Goal: Check status: Check status

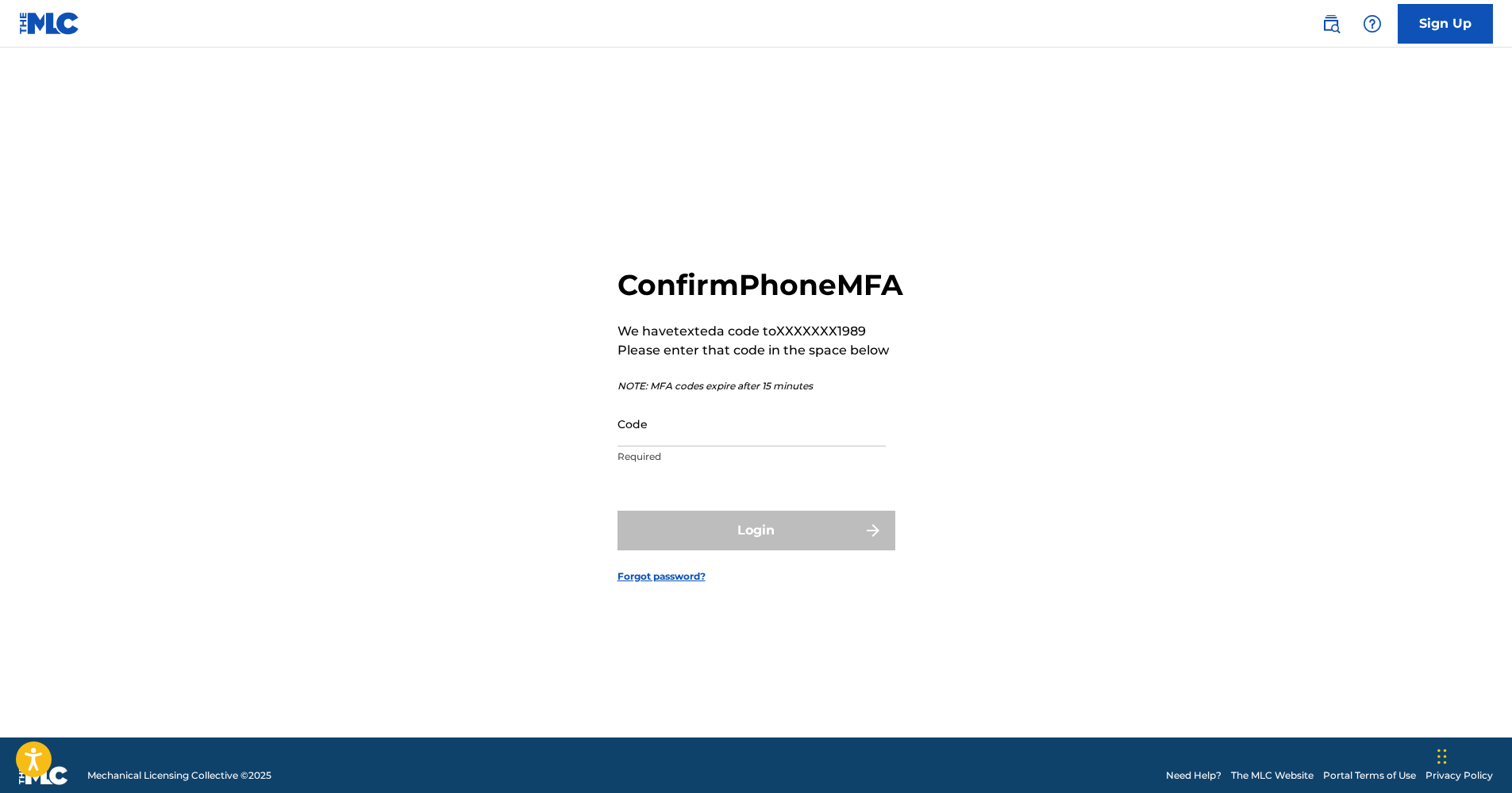
click at [742, 447] on input "Code" at bounding box center [751, 424] width 268 height 45
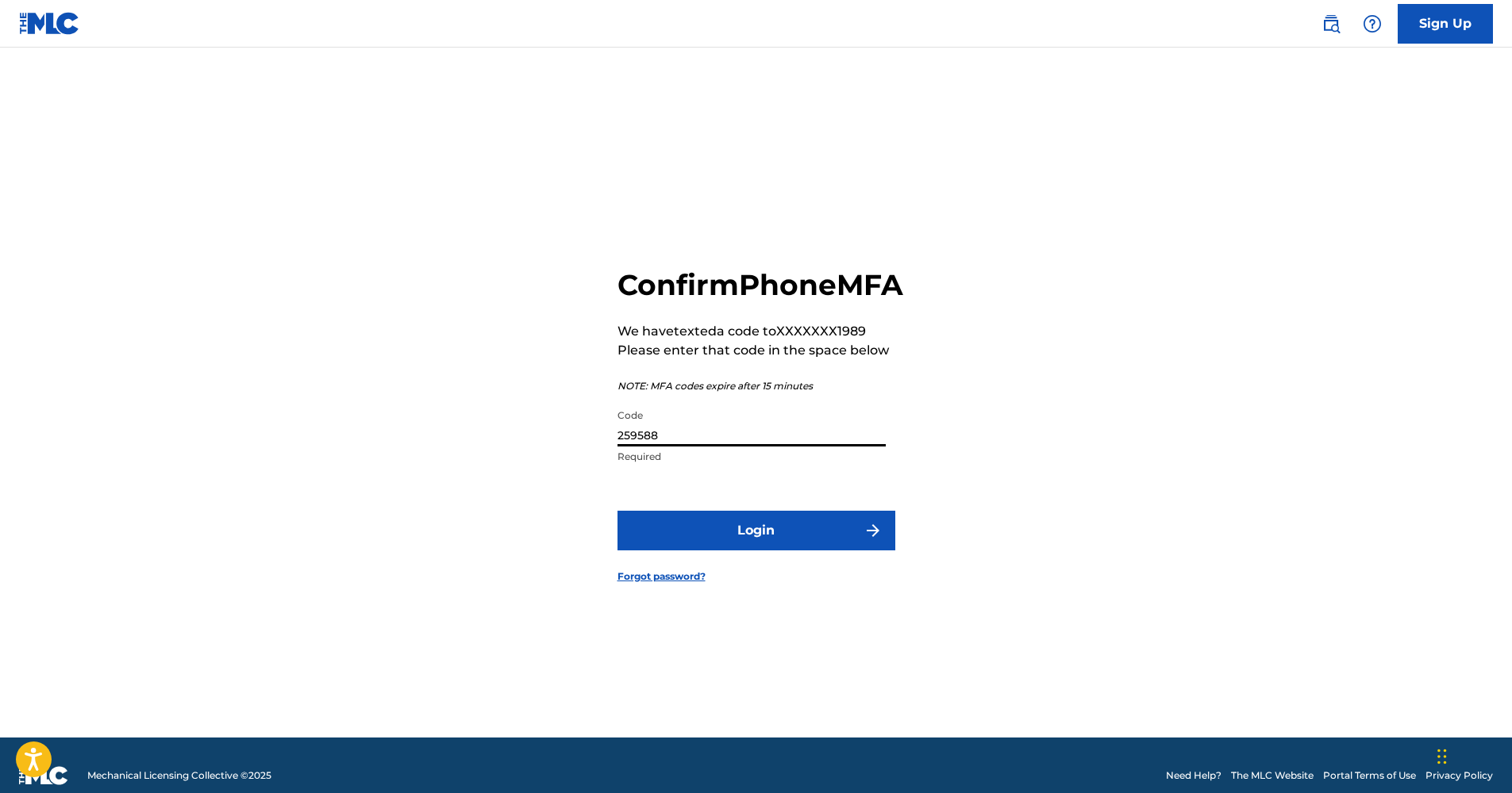
type input "259588"
click at [721, 540] on button "Login" at bounding box center [756, 530] width 278 height 40
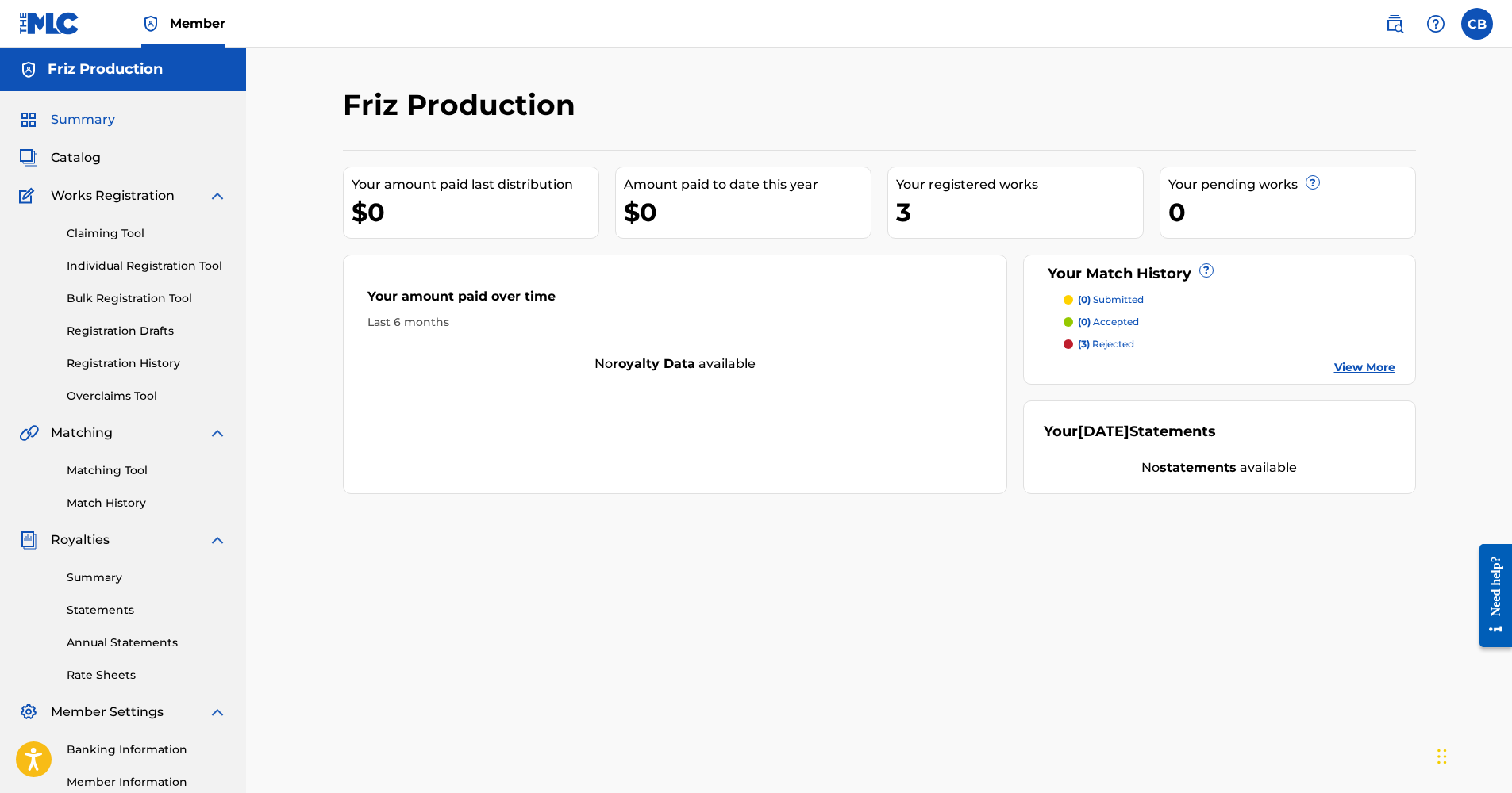
click at [1197, 263] on div "Your Match History ?" at bounding box center [1219, 274] width 352 height 21
click at [1357, 362] on link "View More" at bounding box center [1364, 367] width 61 height 17
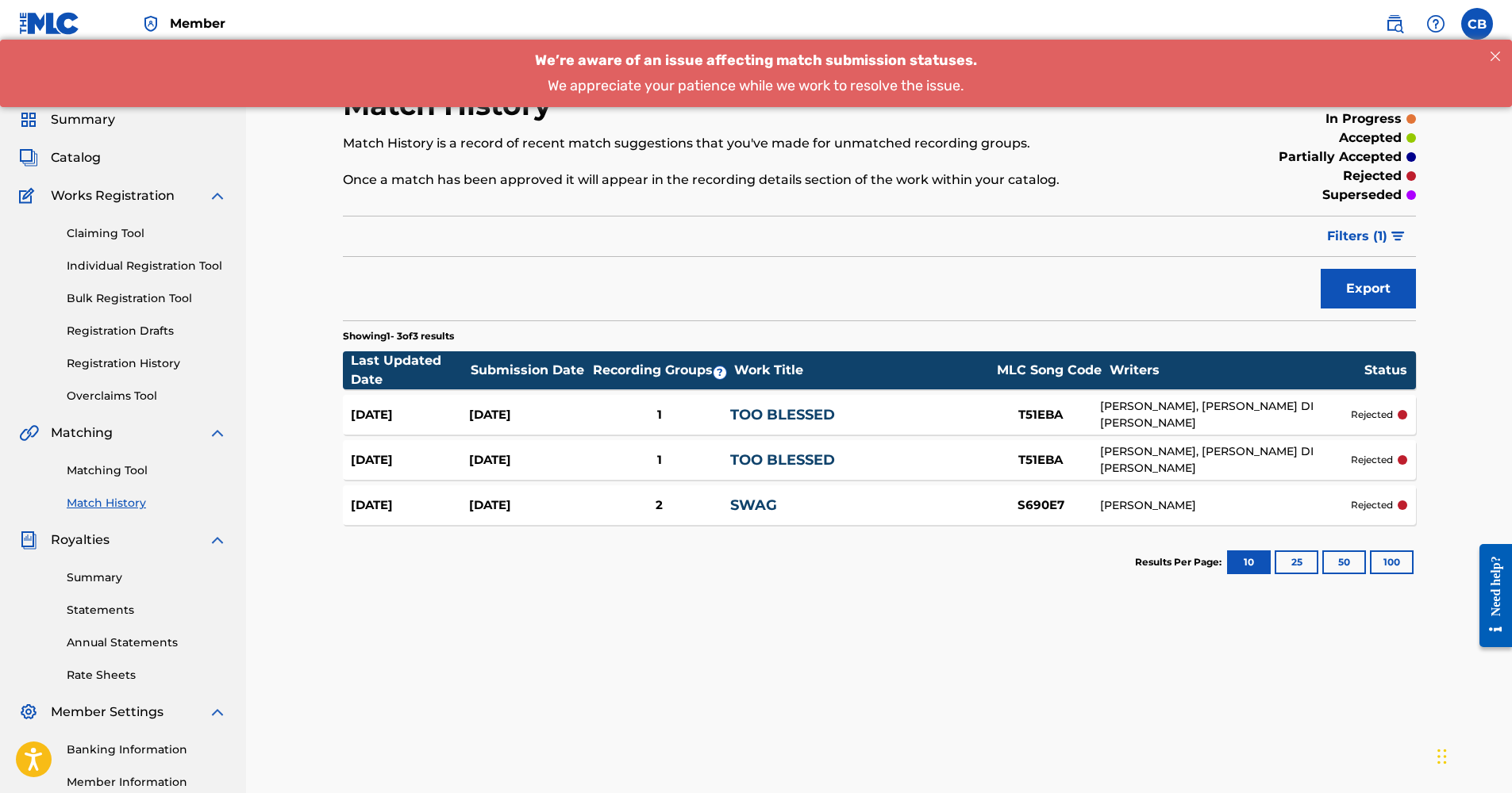
click at [600, 68] on span "We’re aware of an issue affecting match submission statuses." at bounding box center [756, 61] width 442 height 18
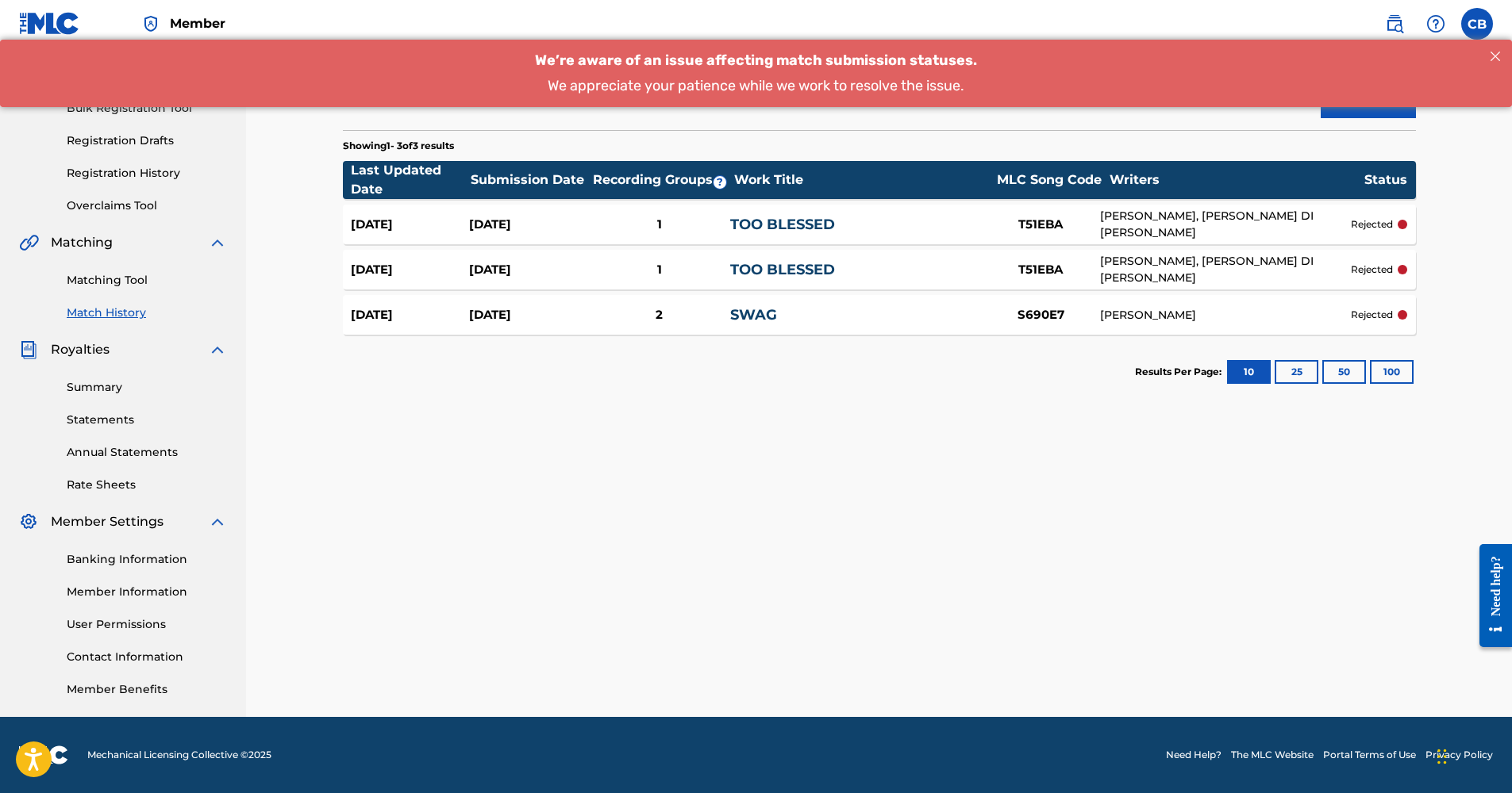
scroll to position [84, 0]
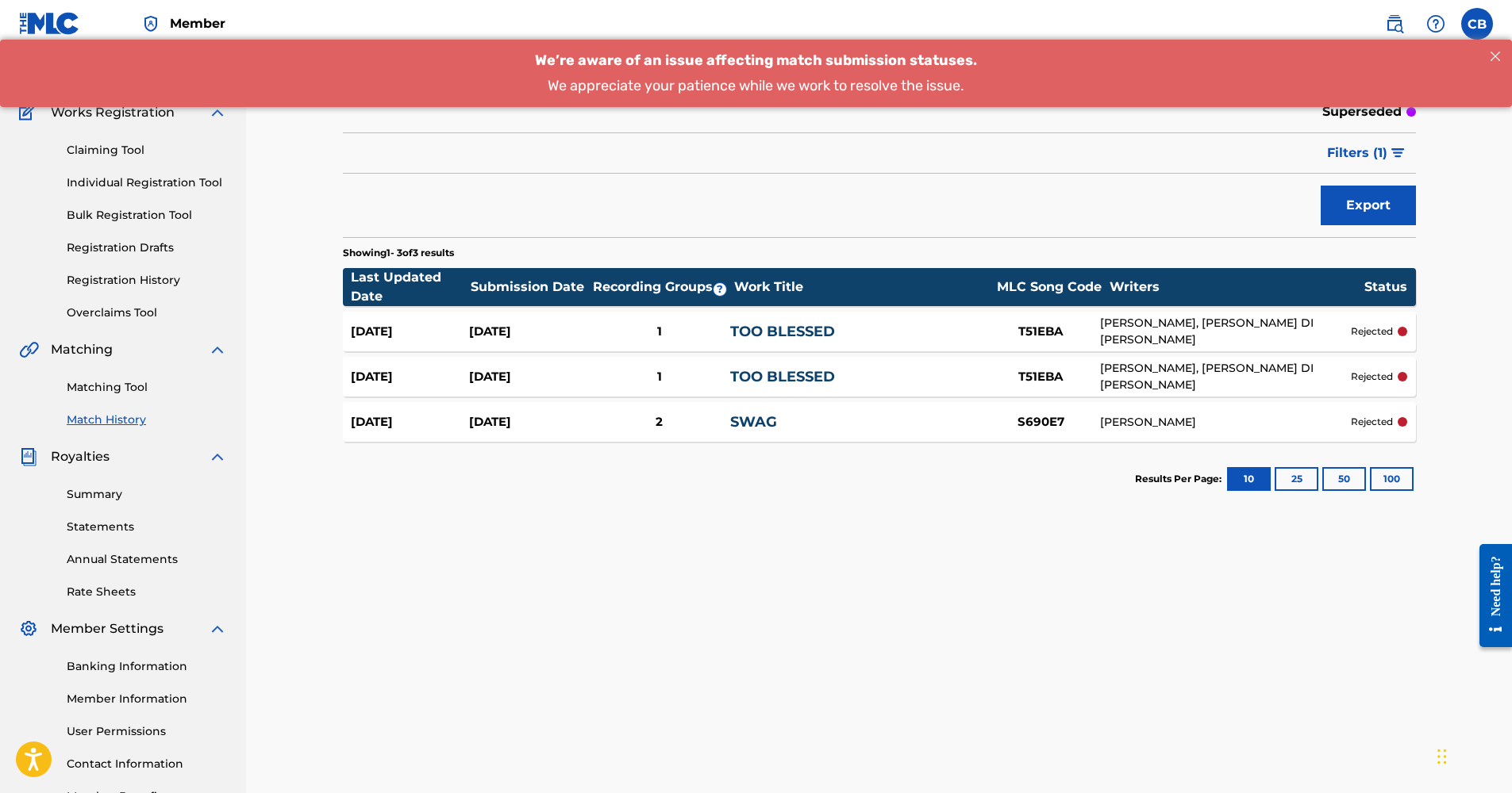
click at [1380, 335] on p "rejected" at bounding box center [1372, 331] width 42 height 14
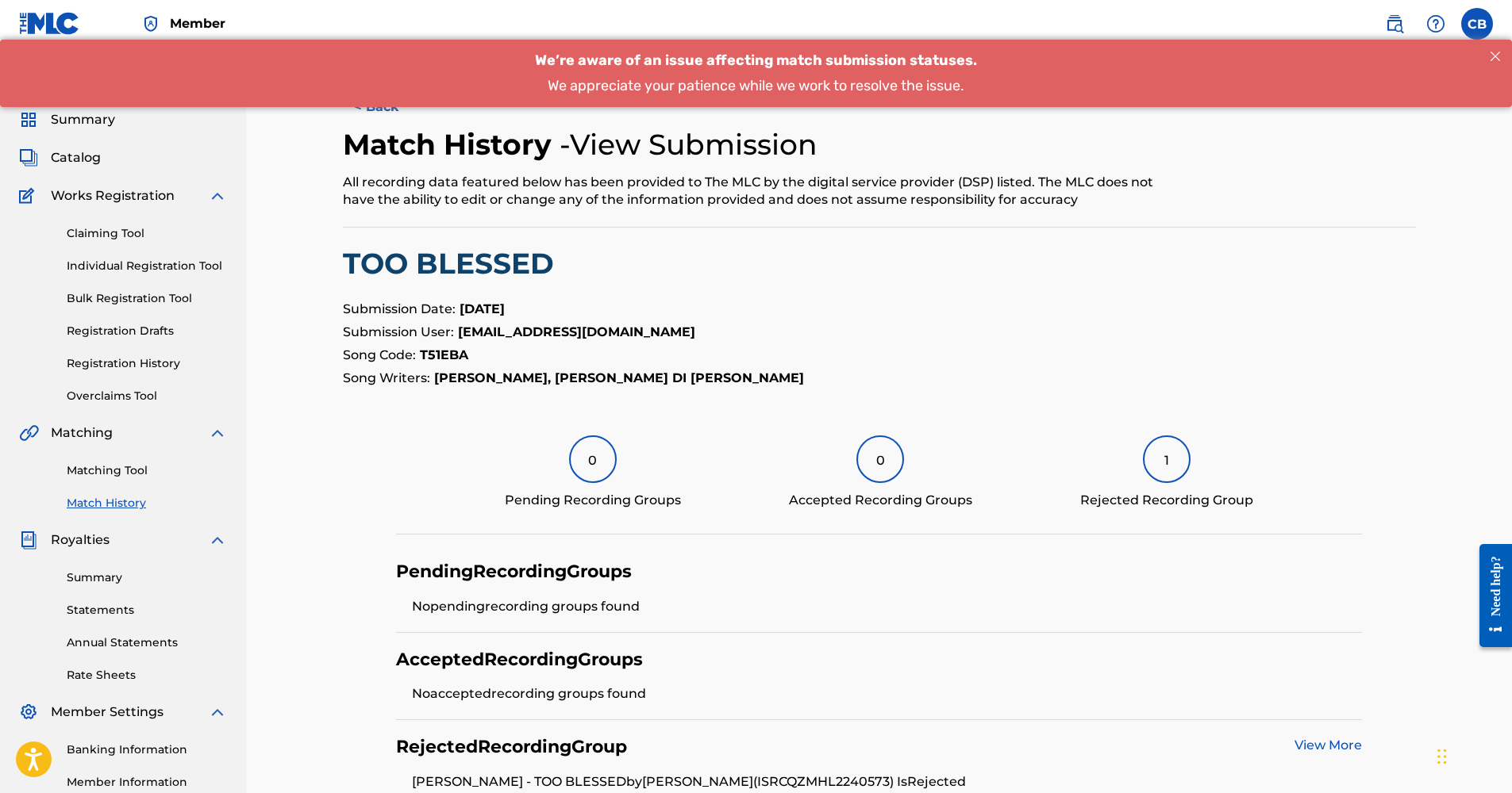
click at [375, 113] on button "< Back" at bounding box center [391, 107] width 95 height 40
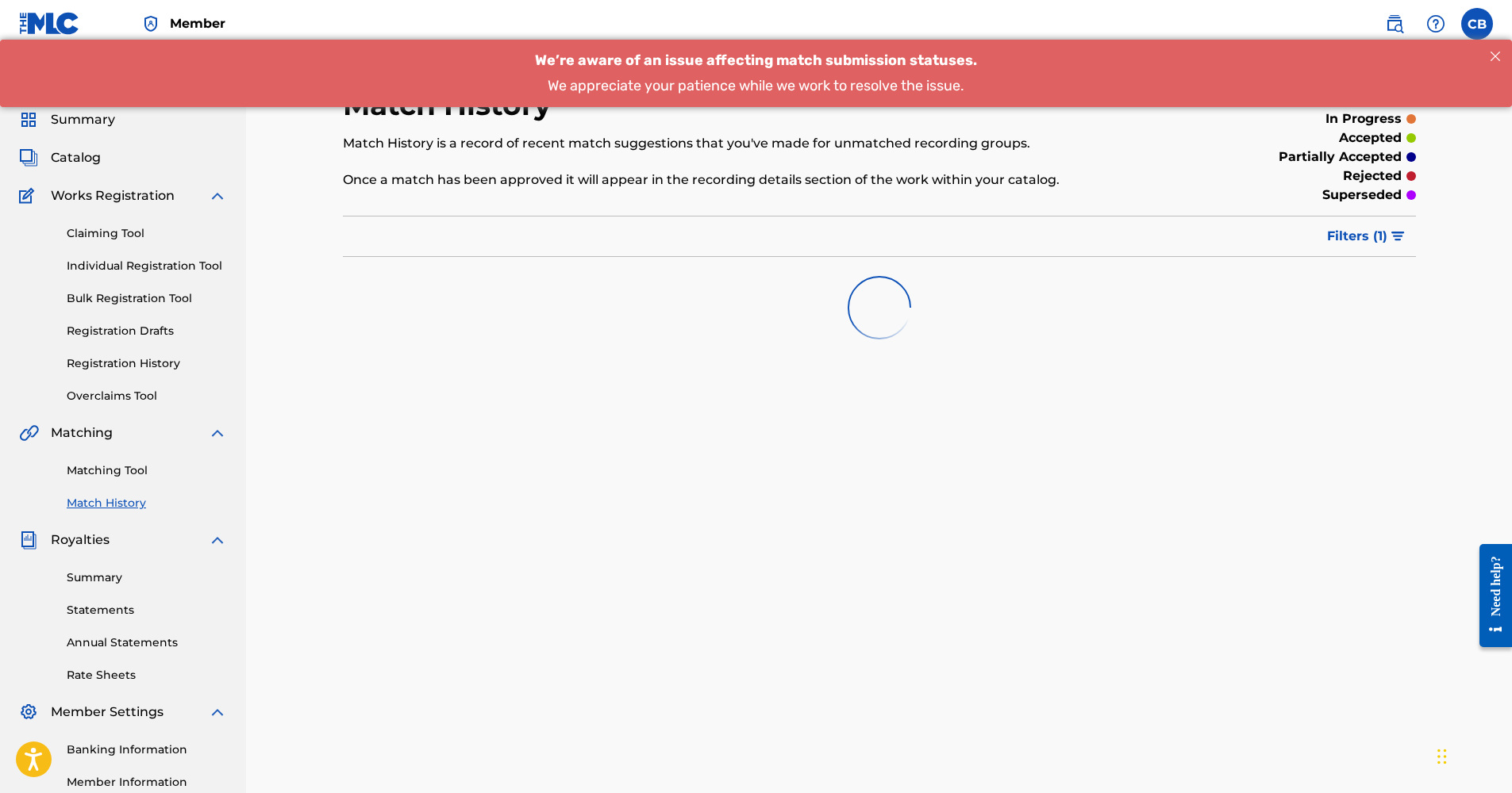
scroll to position [84, 0]
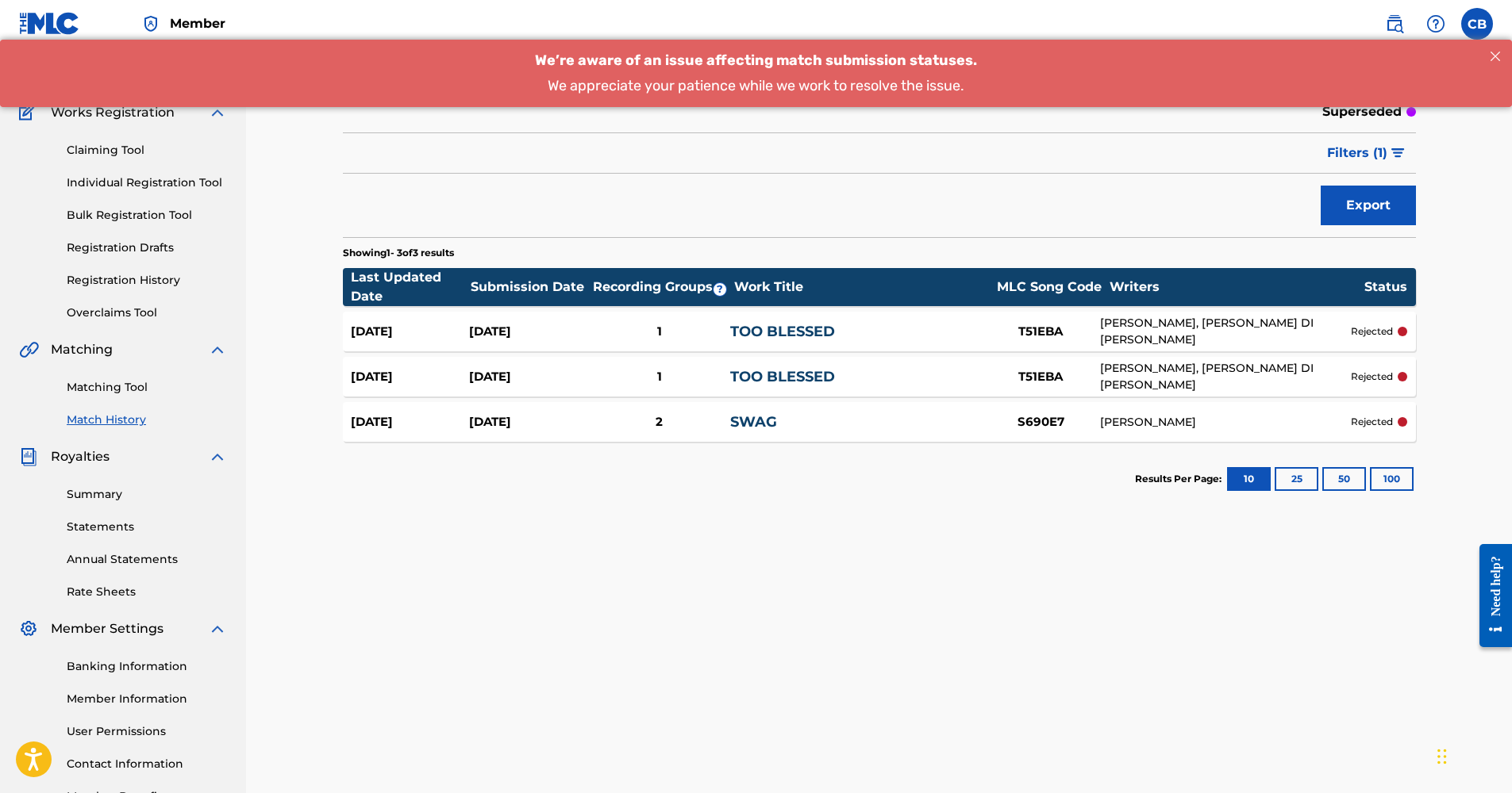
click at [1101, 429] on div "[PERSON_NAME]" at bounding box center [1225, 422] width 250 height 17
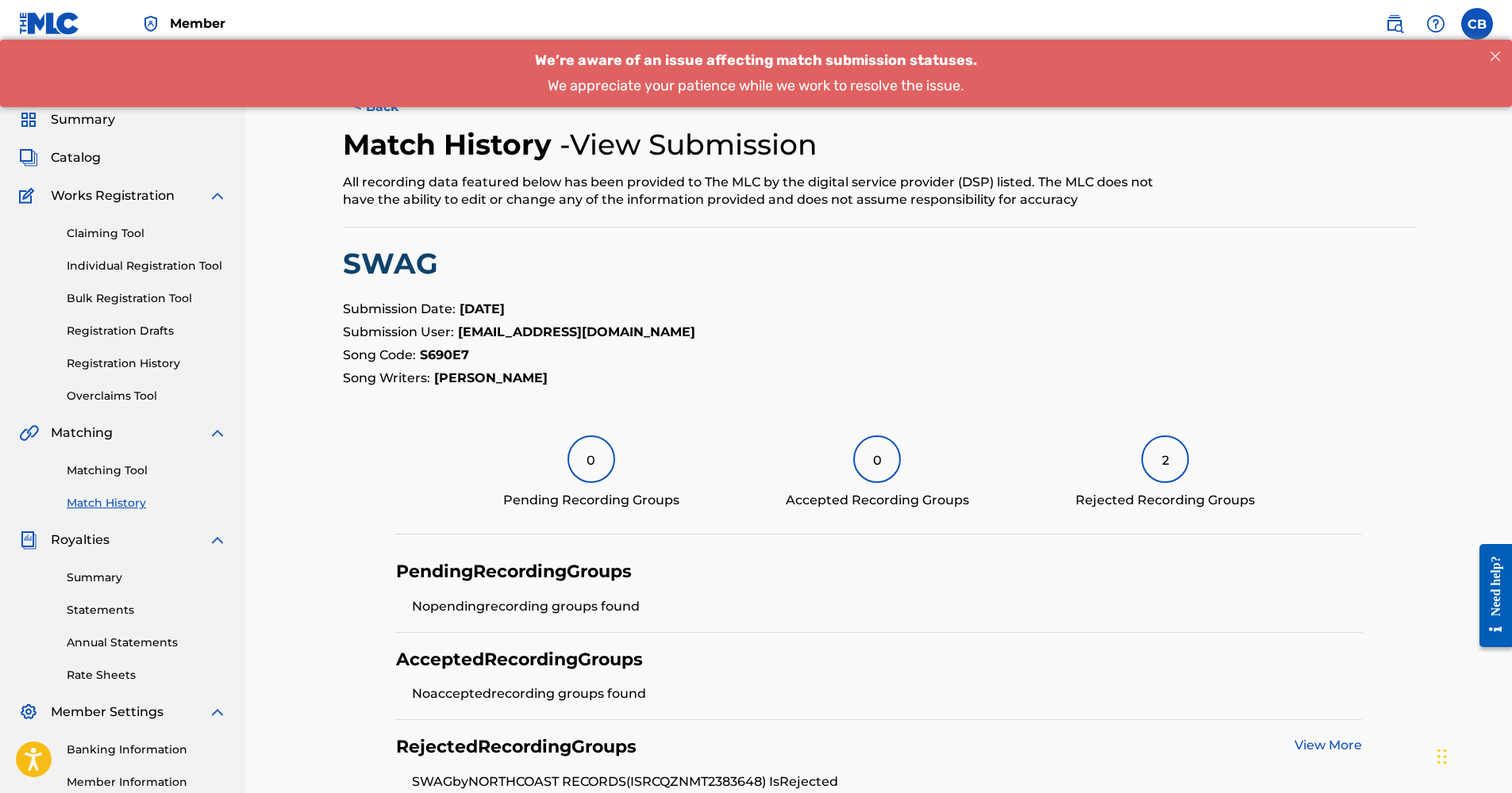
click at [1478, 14] on label at bounding box center [1477, 24] width 32 height 32
click at [1477, 24] on input "CB [PERSON_NAME] [EMAIL_ADDRESS][DOMAIN_NAME] Notification Preferences Profile …" at bounding box center [1477, 24] width 0 height 0
